Goal: Information Seeking & Learning: Learn about a topic

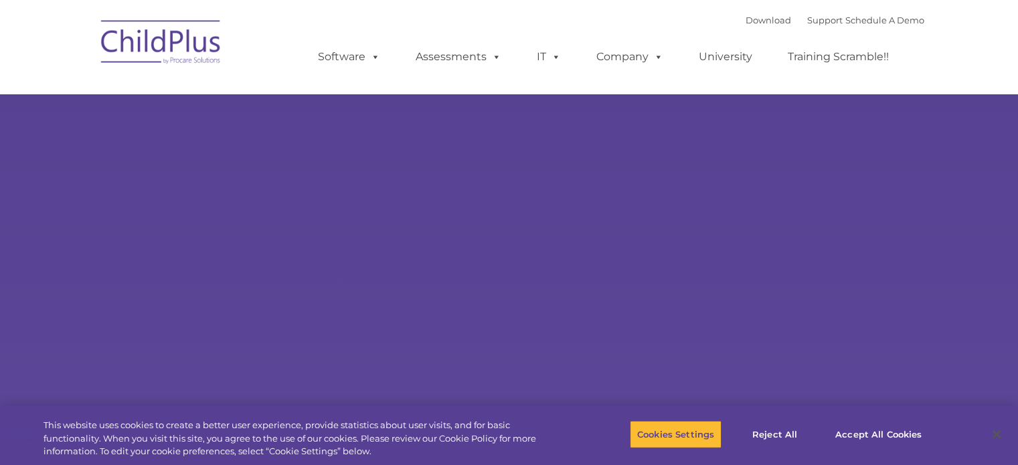
select select "MEDIUM"
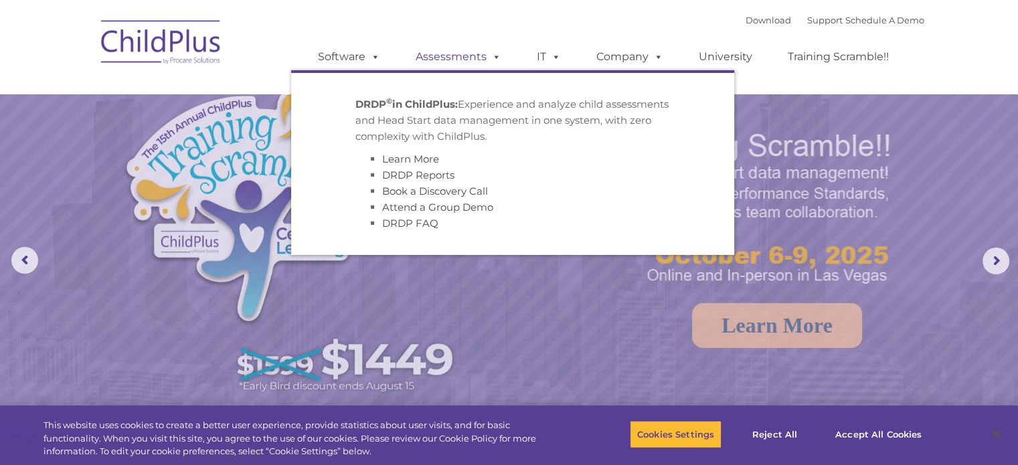
click at [469, 61] on link "Assessments" at bounding box center [458, 57] width 112 height 27
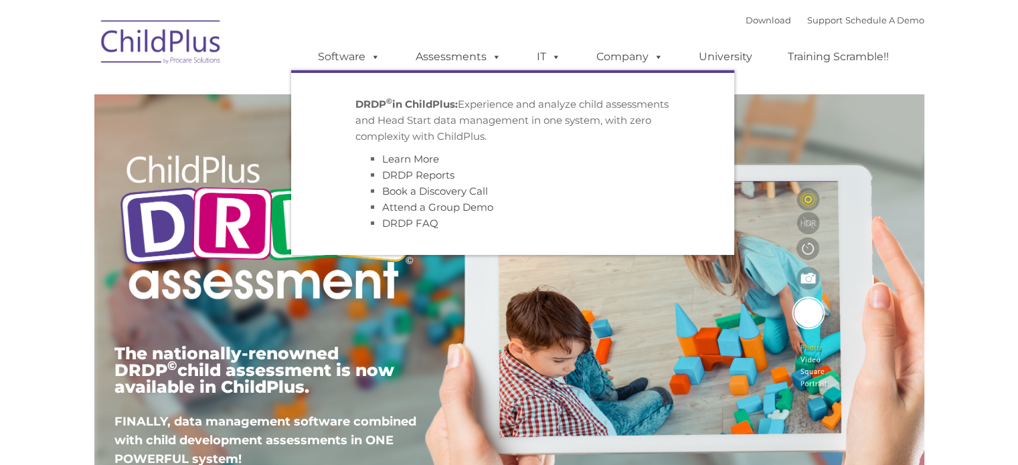
type input ""
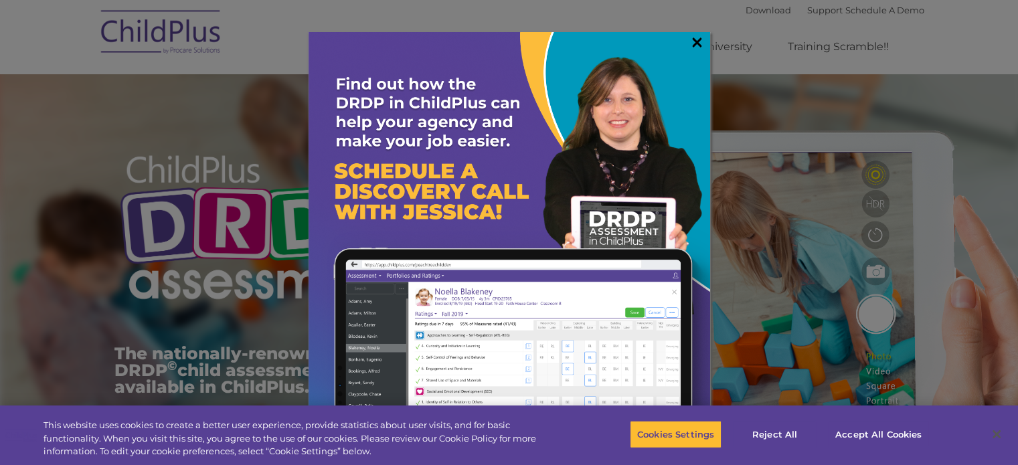
click at [689, 48] on link "×" at bounding box center [696, 41] width 15 height 13
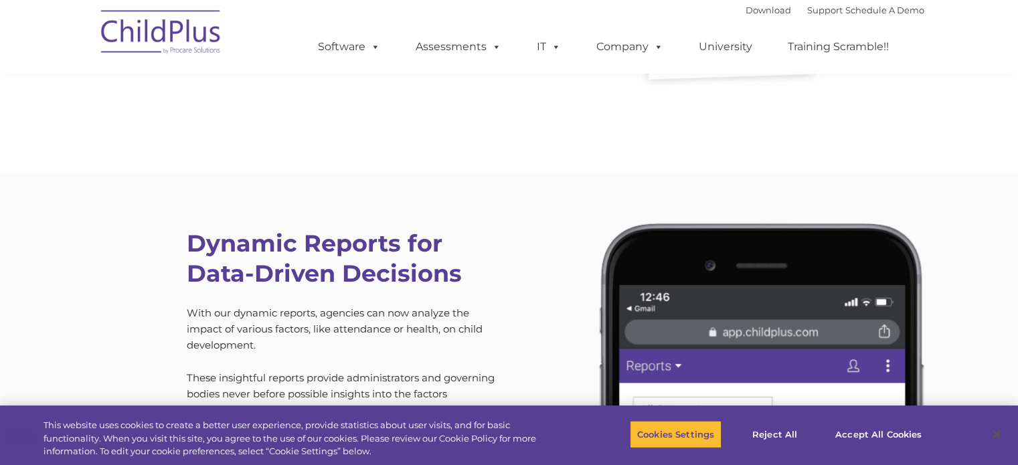
scroll to position [3608, 0]
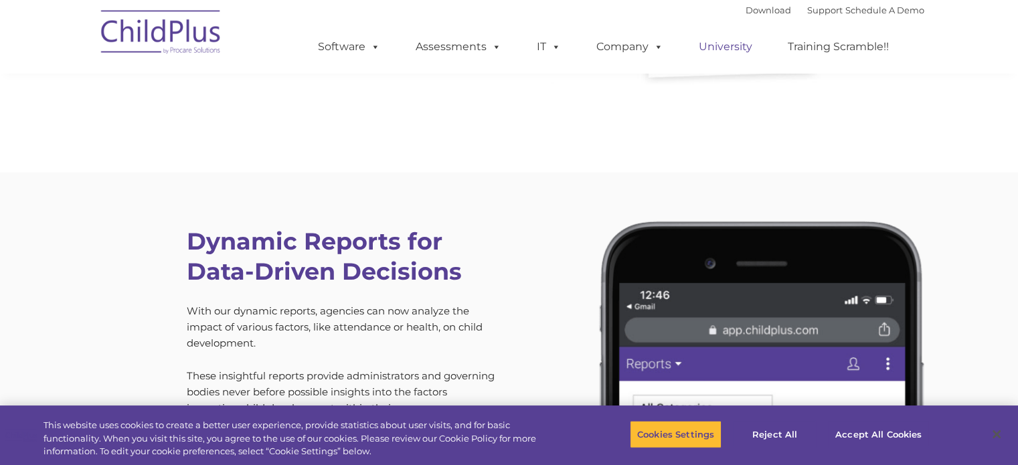
click at [744, 50] on link "University" at bounding box center [725, 46] width 80 height 27
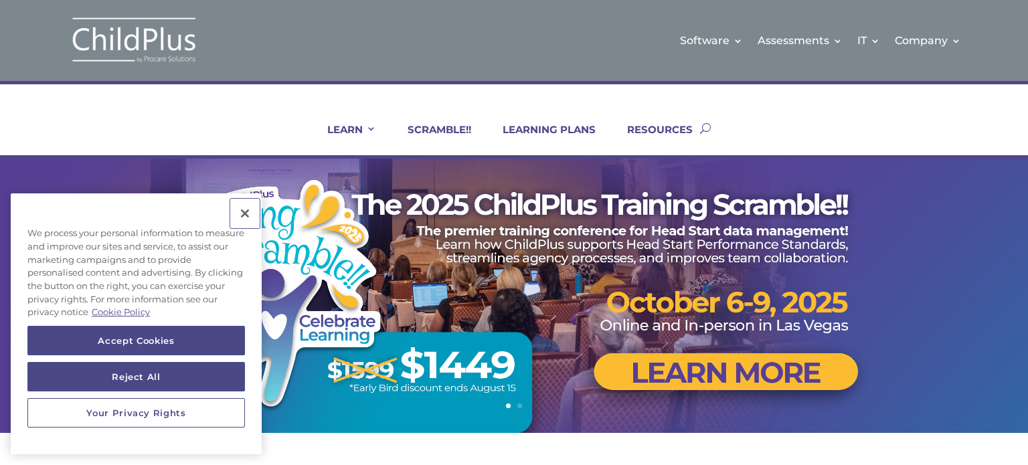
click at [252, 209] on button "Close" at bounding box center [244, 213] width 29 height 29
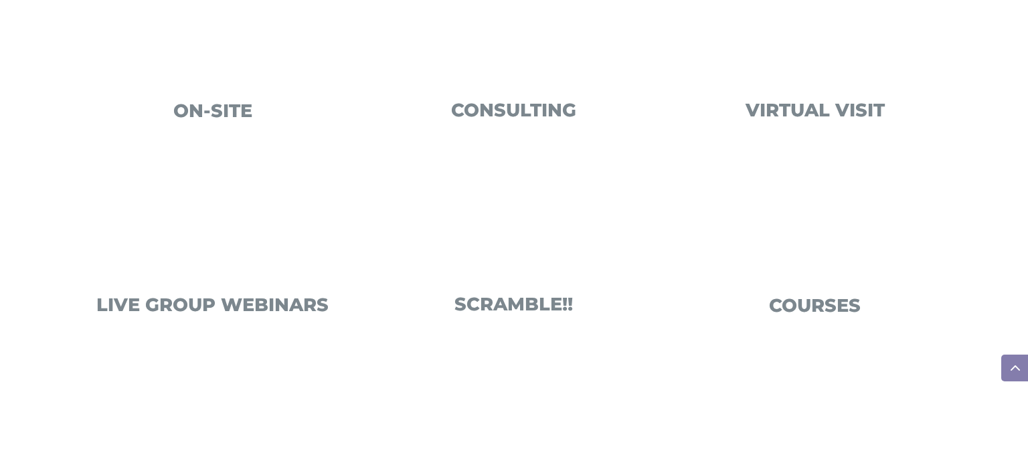
scroll to position [594, 0]
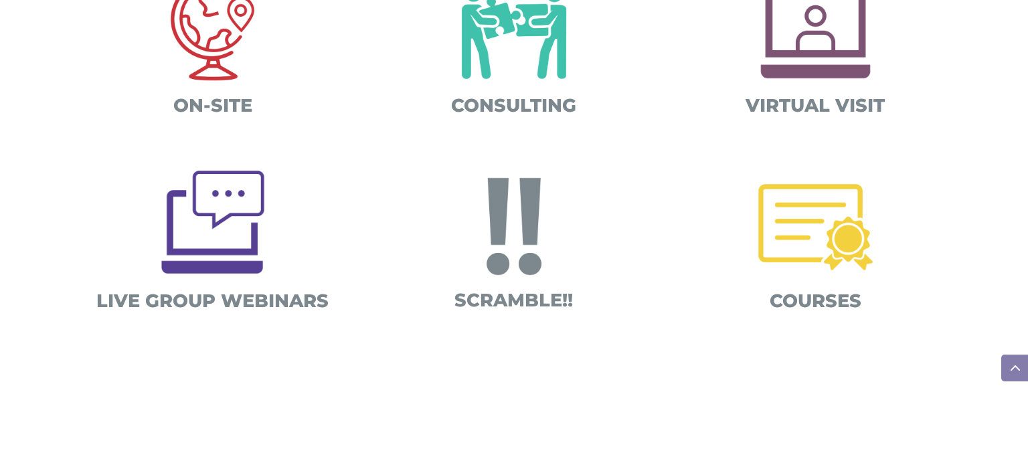
click at [798, 213] on img at bounding box center [816, 227] width 140 height 140
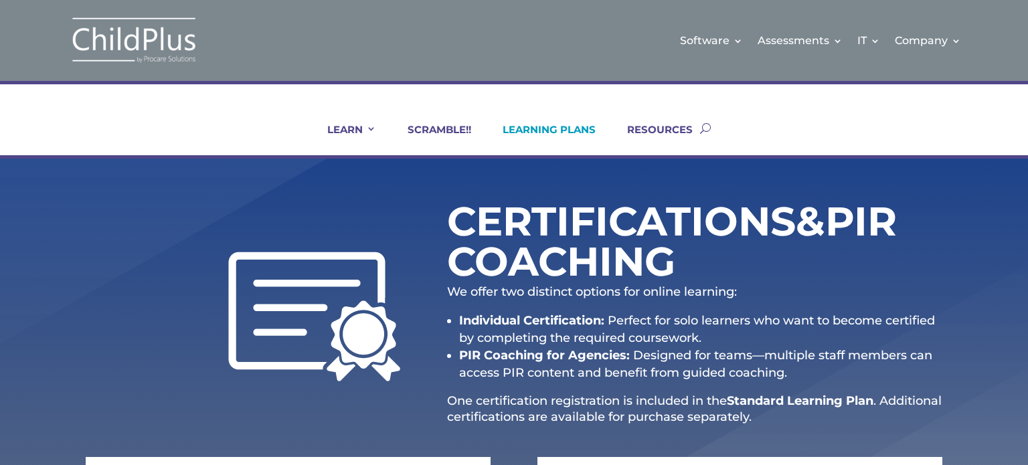
click at [567, 133] on link "LEARNING PLANS" at bounding box center [541, 139] width 110 height 32
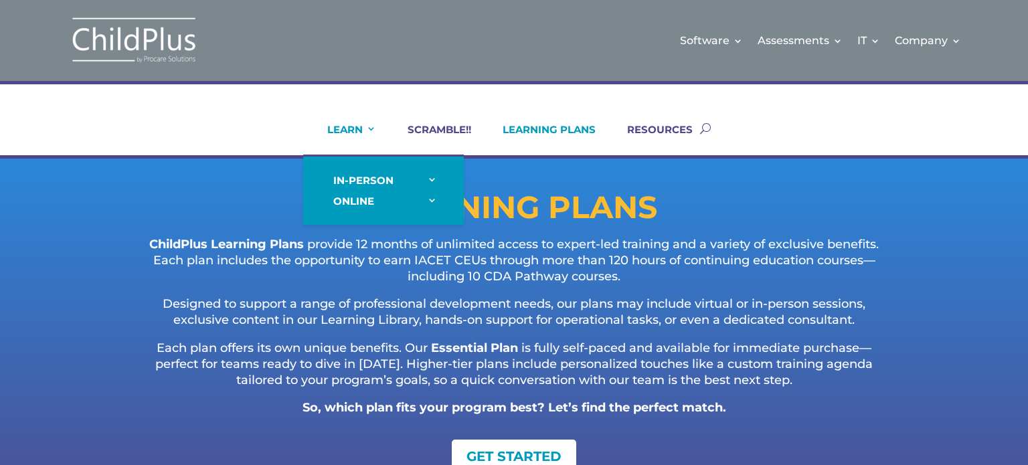
click at [361, 133] on link "LEARN" at bounding box center [344, 139] width 66 height 32
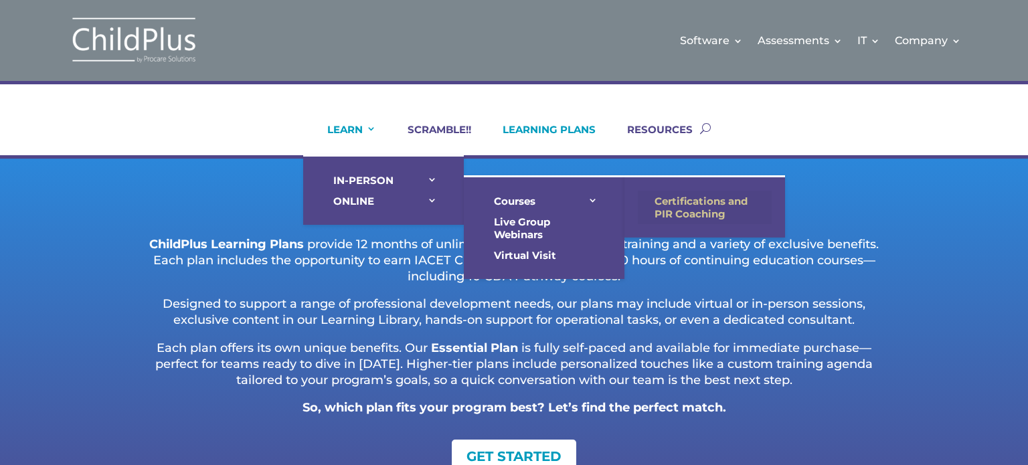
click at [671, 205] on link "Certifications and PIR Coaching" at bounding box center [705, 207] width 134 height 33
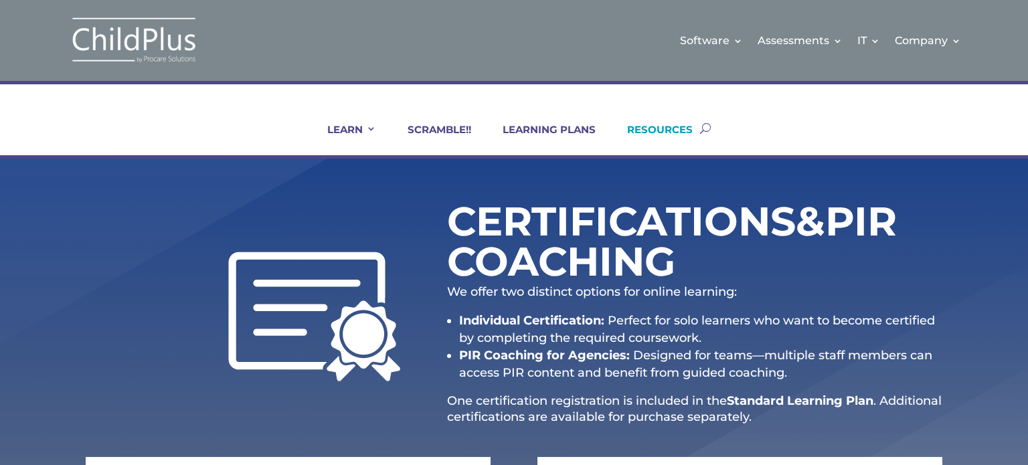
click at [664, 132] on link "RESOURCES" at bounding box center [651, 139] width 82 height 32
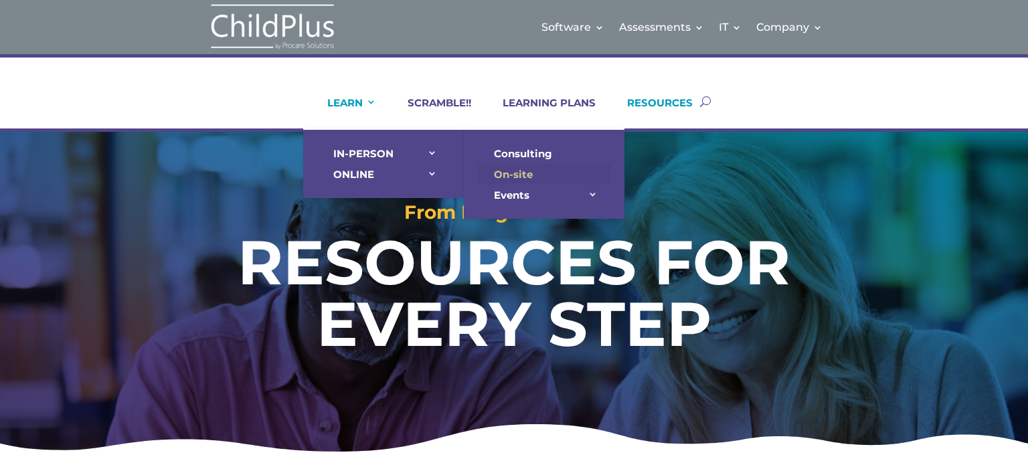
click at [529, 177] on link "On-site" at bounding box center [544, 174] width 134 height 21
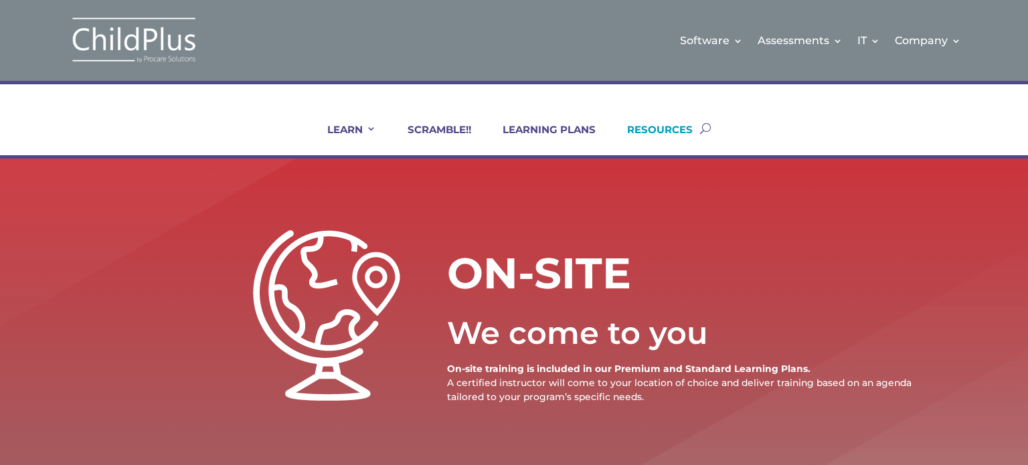
click at [645, 136] on link "RESOURCES" at bounding box center [651, 139] width 82 height 32
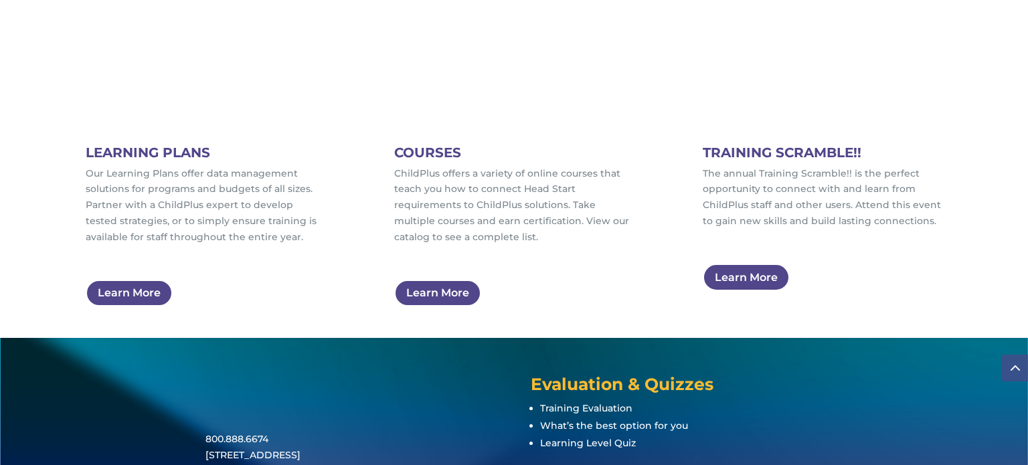
scroll to position [860, 0]
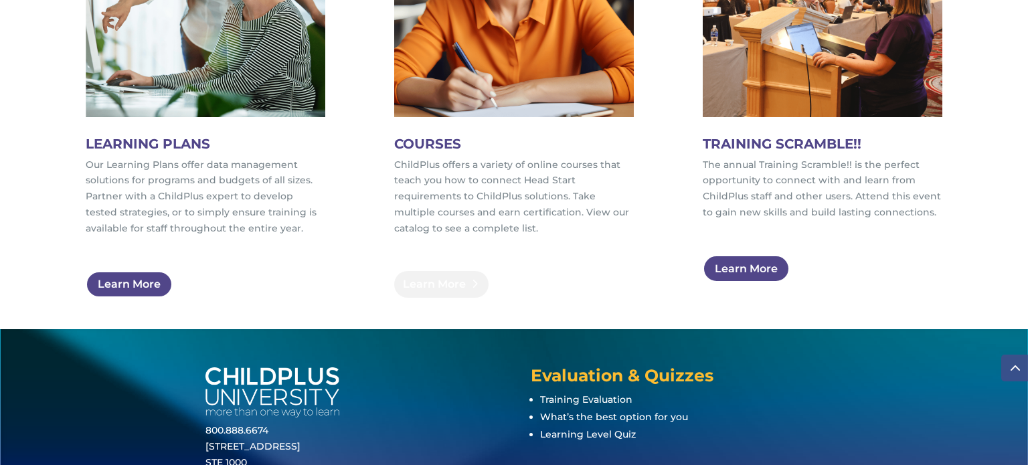
click at [454, 288] on link "Learn More" at bounding box center [441, 284] width 94 height 27
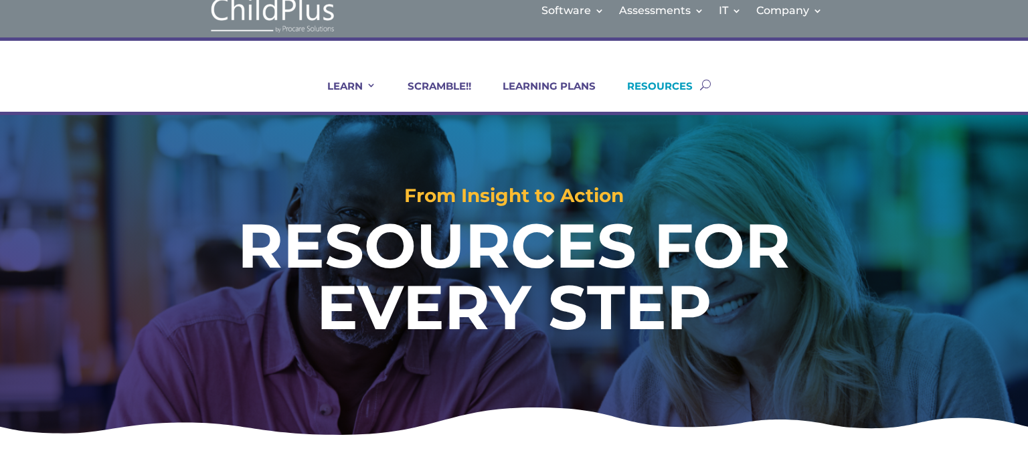
scroll to position [0, 0]
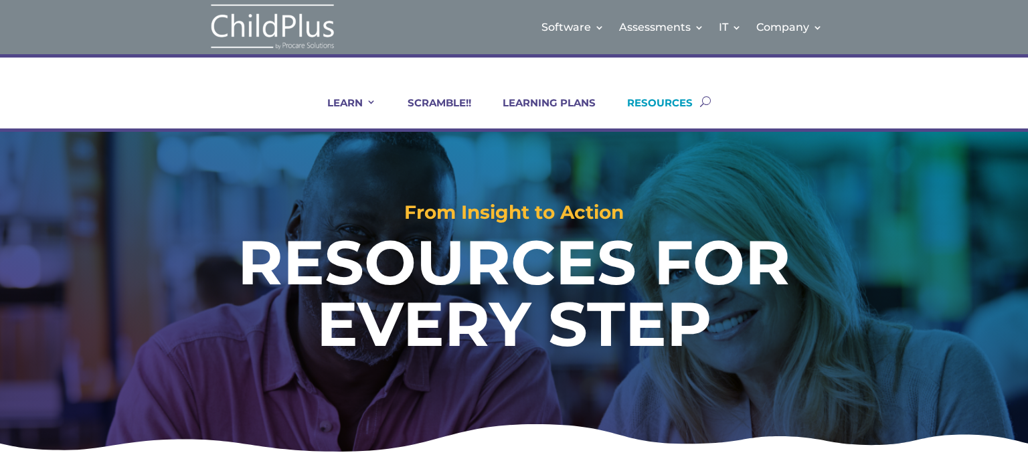
click at [716, 95] on div "LEARN IN-PERSON Consulting On-site Events Summit Scramble!! ONLINE Courses Cert…" at bounding box center [514, 101] width 857 height 54
click at [709, 100] on button "button" at bounding box center [705, 101] width 11 height 54
type input "cda"
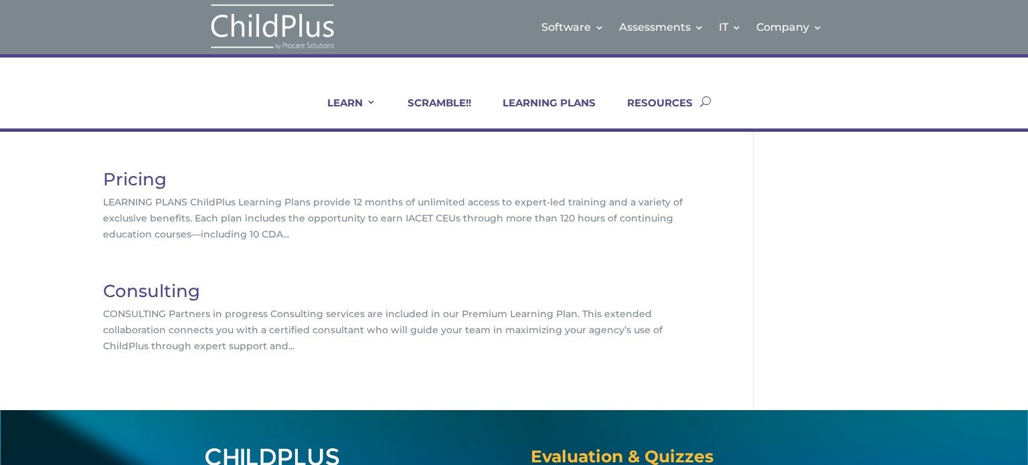
click at [134, 173] on link "Pricing" at bounding box center [135, 179] width 64 height 21
click at [458, 95] on ul "LEARN IN-PERSON Consulting On-site Events Summit Scramble!! ONLINE Courses Cert…" at bounding box center [501, 101] width 397 height 54
click at [448, 101] on link "SCRAMBLE!!" at bounding box center [431, 112] width 80 height 32
